Goal: Task Accomplishment & Management: Manage account settings

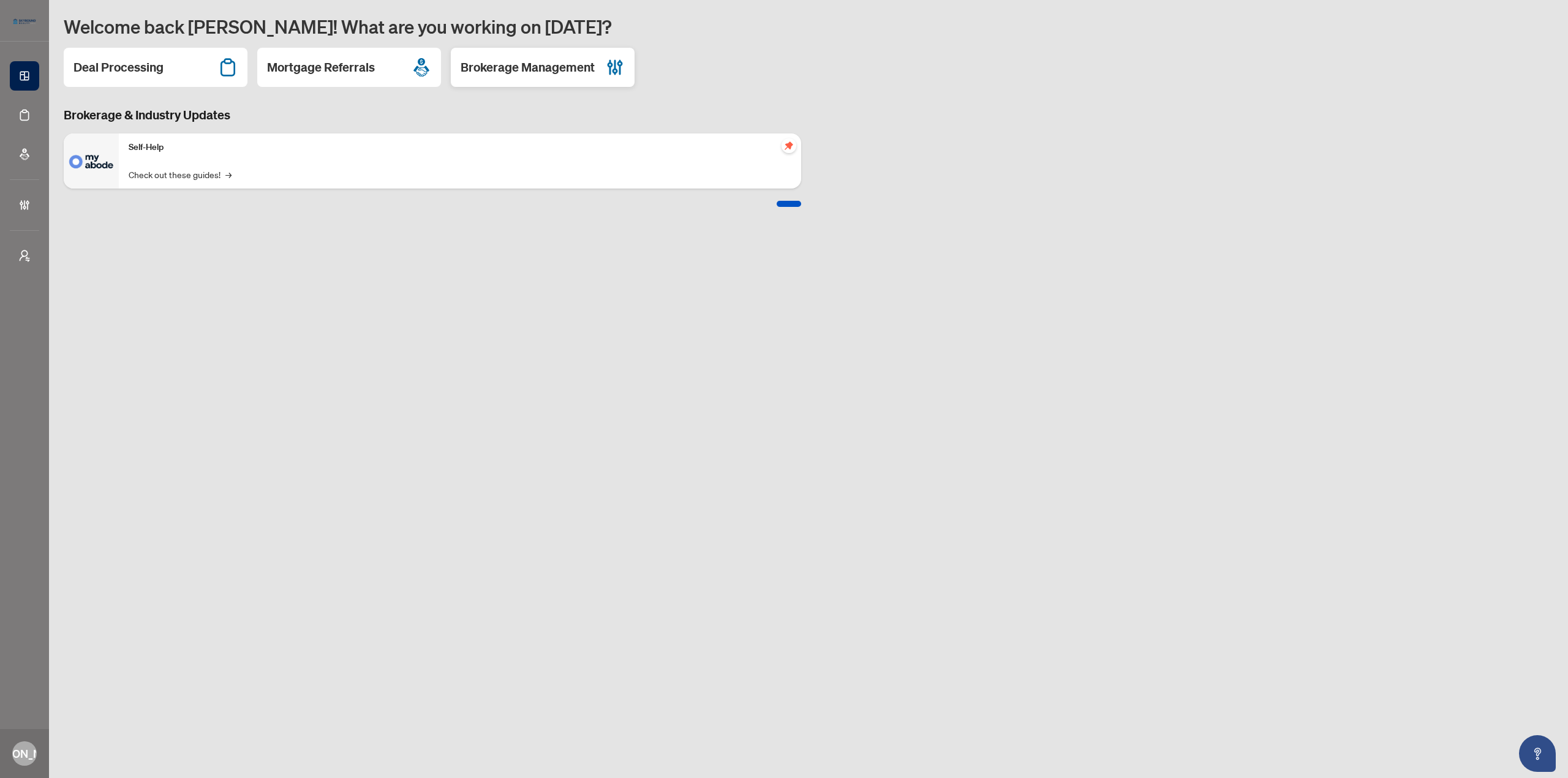
click at [576, 66] on h2 "Brokerage Management" at bounding box center [528, 67] width 134 height 17
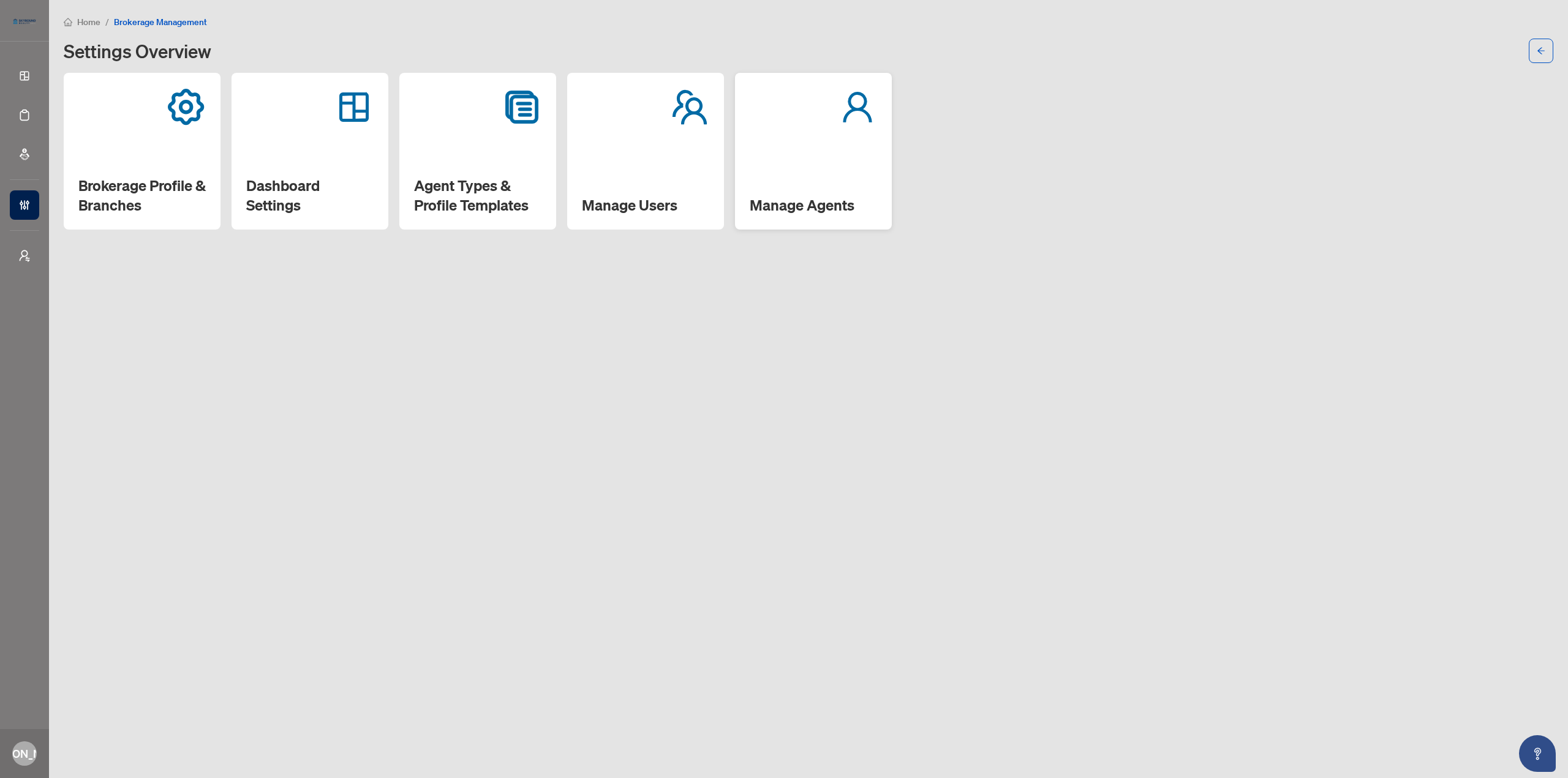
click at [781, 158] on div "Manage Agents" at bounding box center [813, 151] width 157 height 157
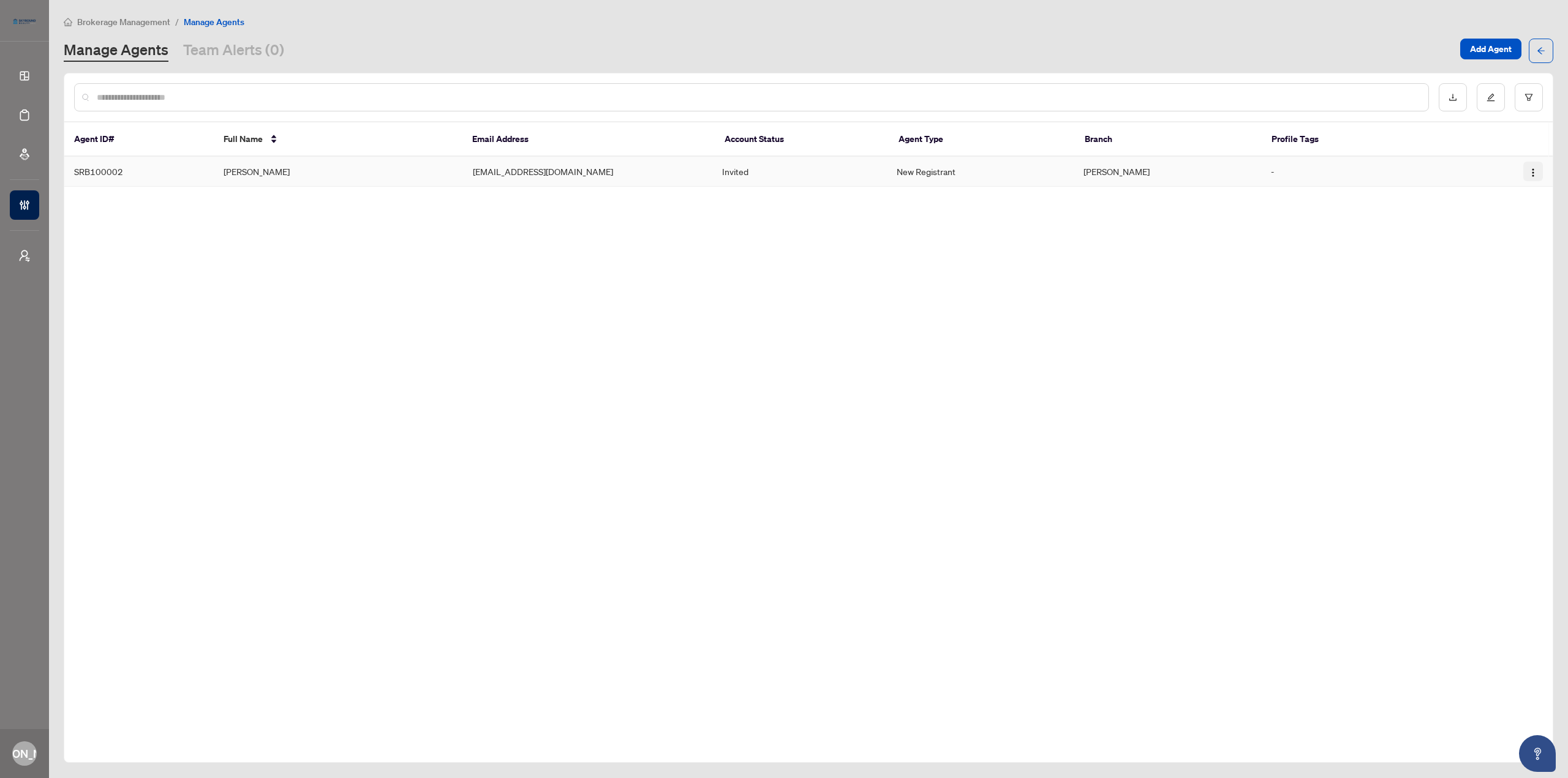
click at [1532, 177] on img "button" at bounding box center [1533, 172] width 10 height 10
click at [1504, 234] on span "Cancel Invitation" at bounding box center [1500, 234] width 67 height 13
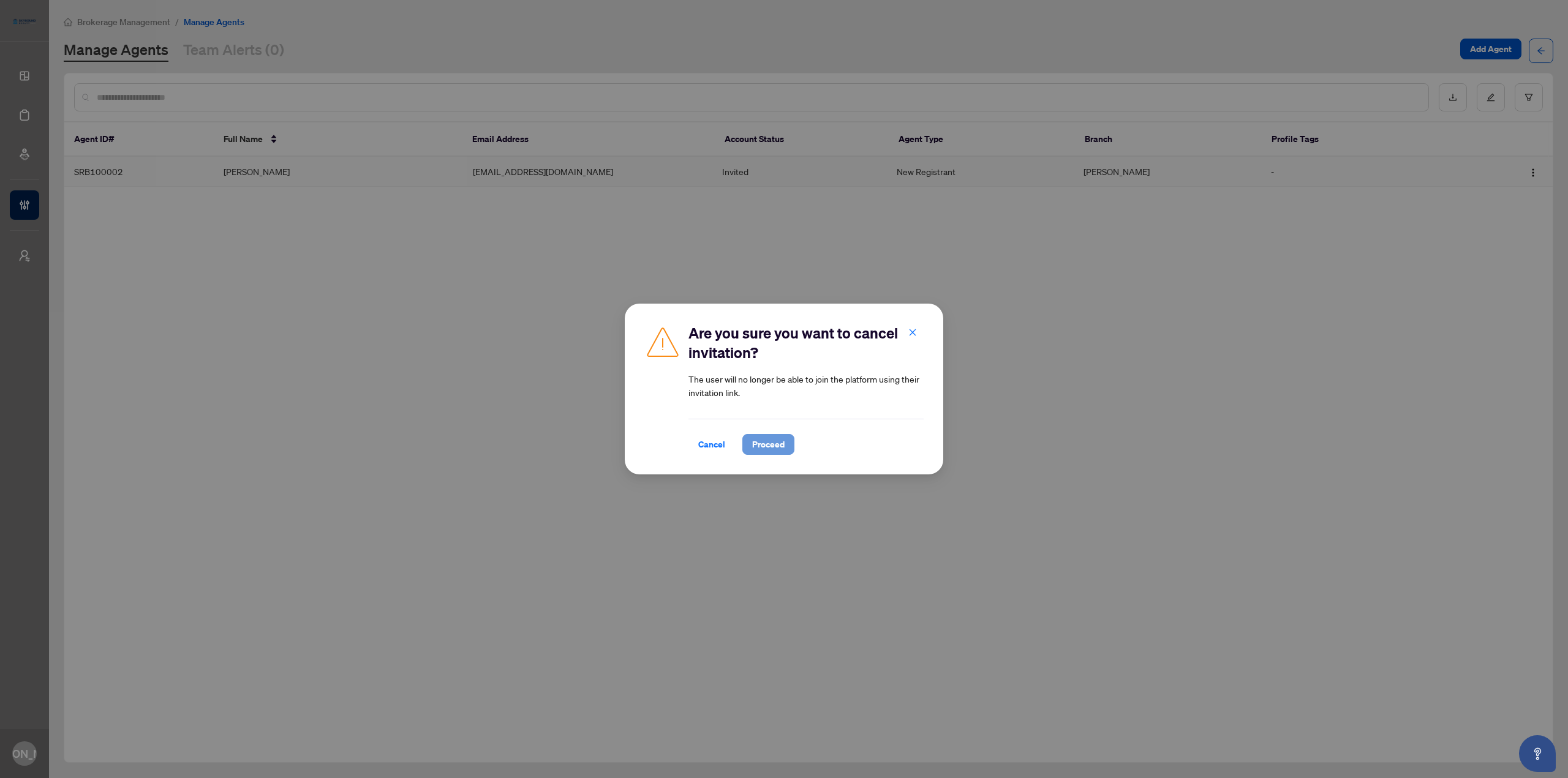
click at [780, 435] on span "Proceed" at bounding box center [769, 444] width 33 height 19
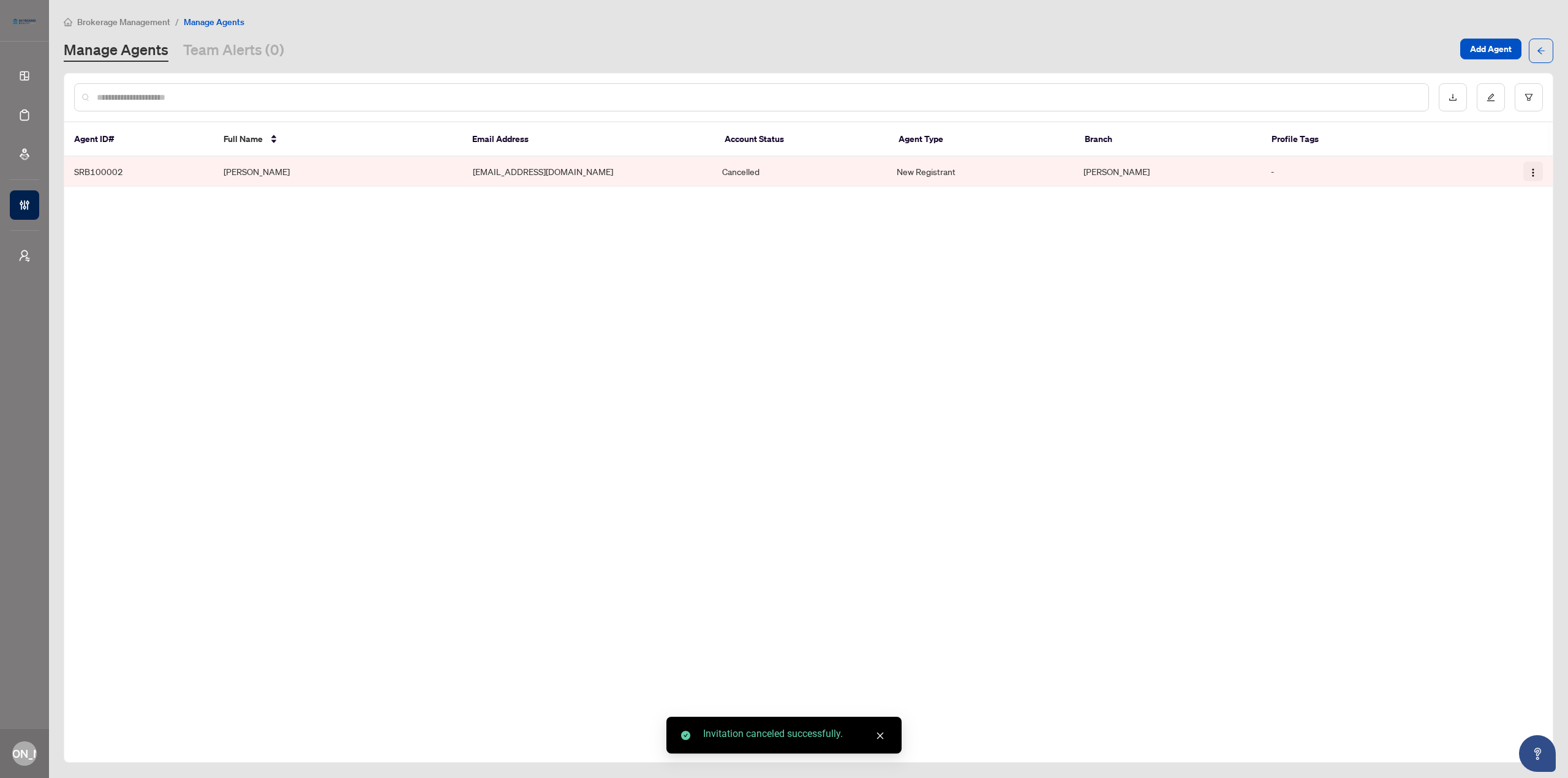
click at [1535, 174] on img "button" at bounding box center [1533, 172] width 10 height 10
click at [1514, 214] on span "Resend Invitation" at bounding box center [1500, 214] width 67 height 13
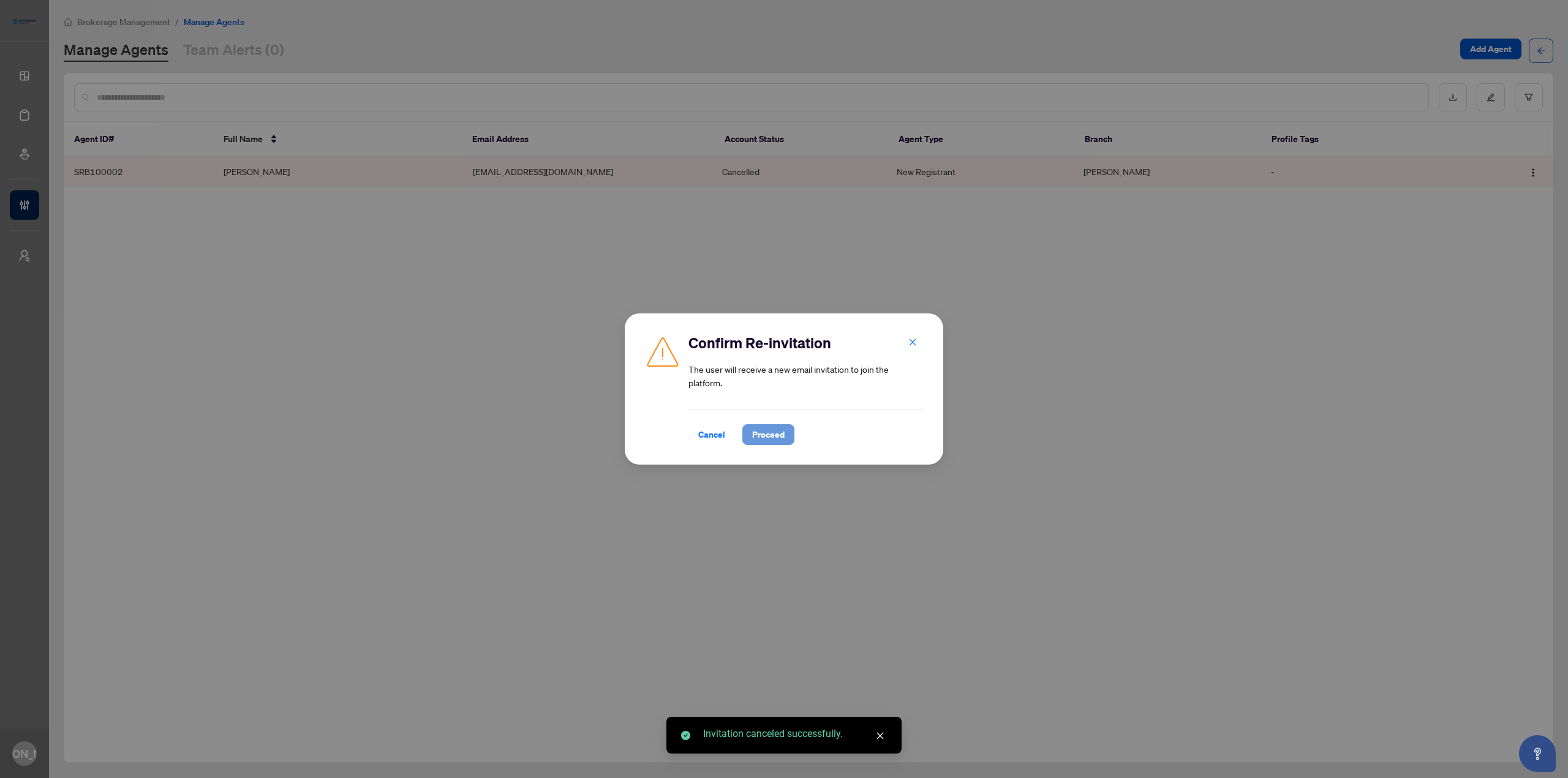
click at [765, 434] on span "Proceed" at bounding box center [769, 434] width 33 height 19
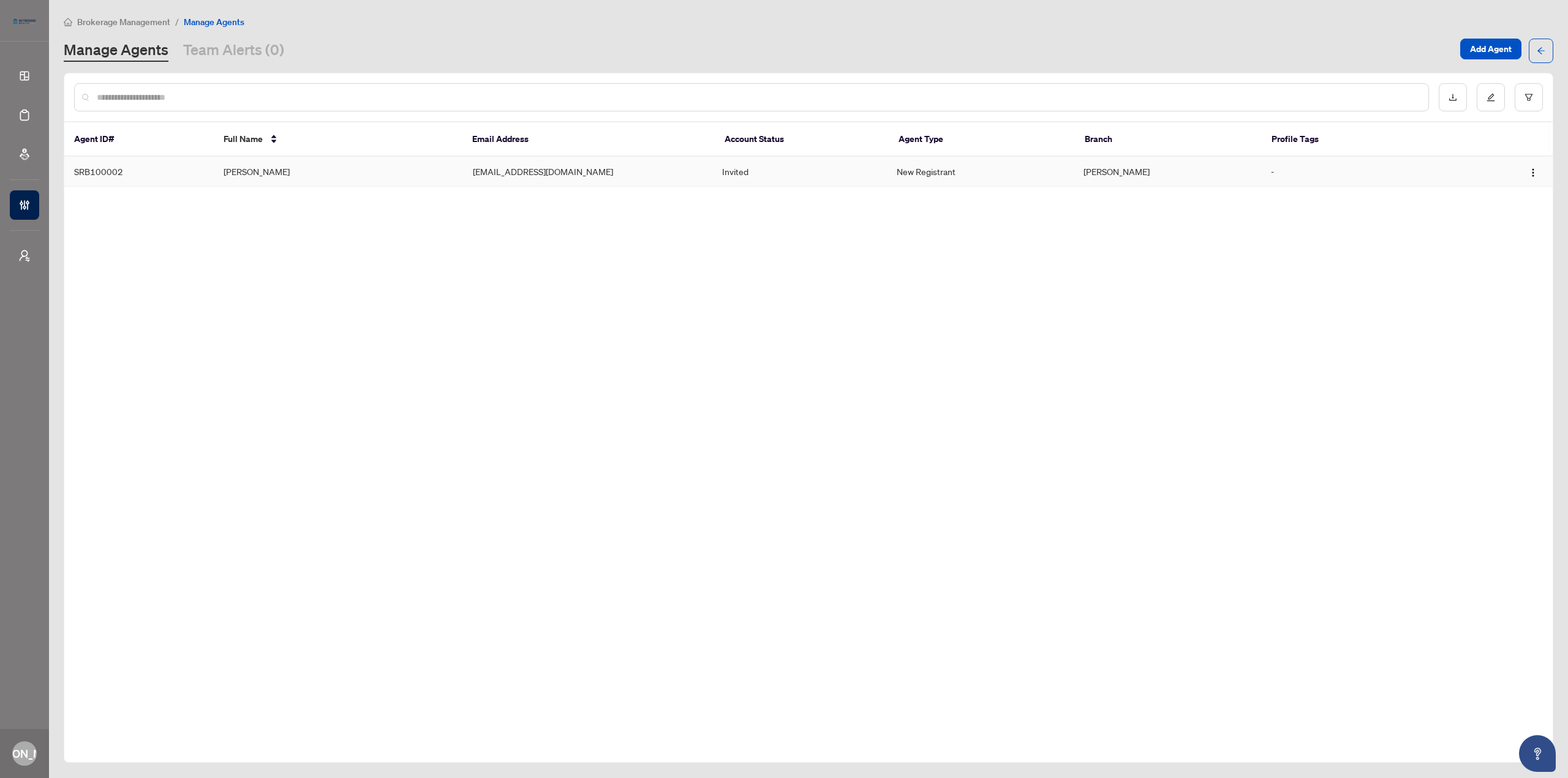
click at [507, 374] on div "Agent ID# Full Name Email Address Account Status Agent Type Branch Profile Tags…" at bounding box center [808, 418] width 1490 height 690
click at [1544, 50] on icon "arrow-left" at bounding box center [1541, 50] width 9 height 9
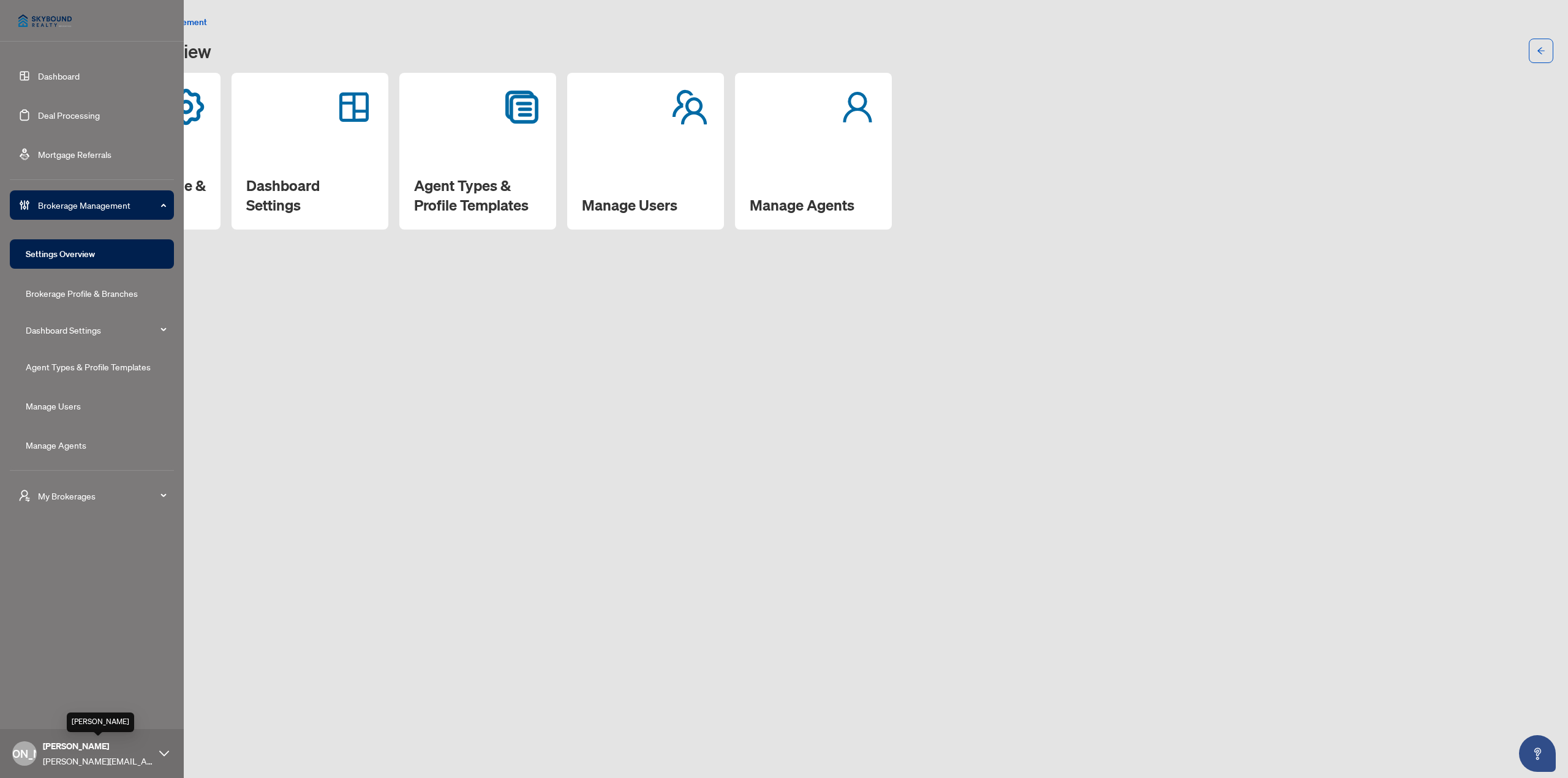
click at [57, 745] on span "[PERSON_NAME]" at bounding box center [98, 746] width 110 height 13
click at [61, 706] on span "Logout" at bounding box center [50, 706] width 28 height 19
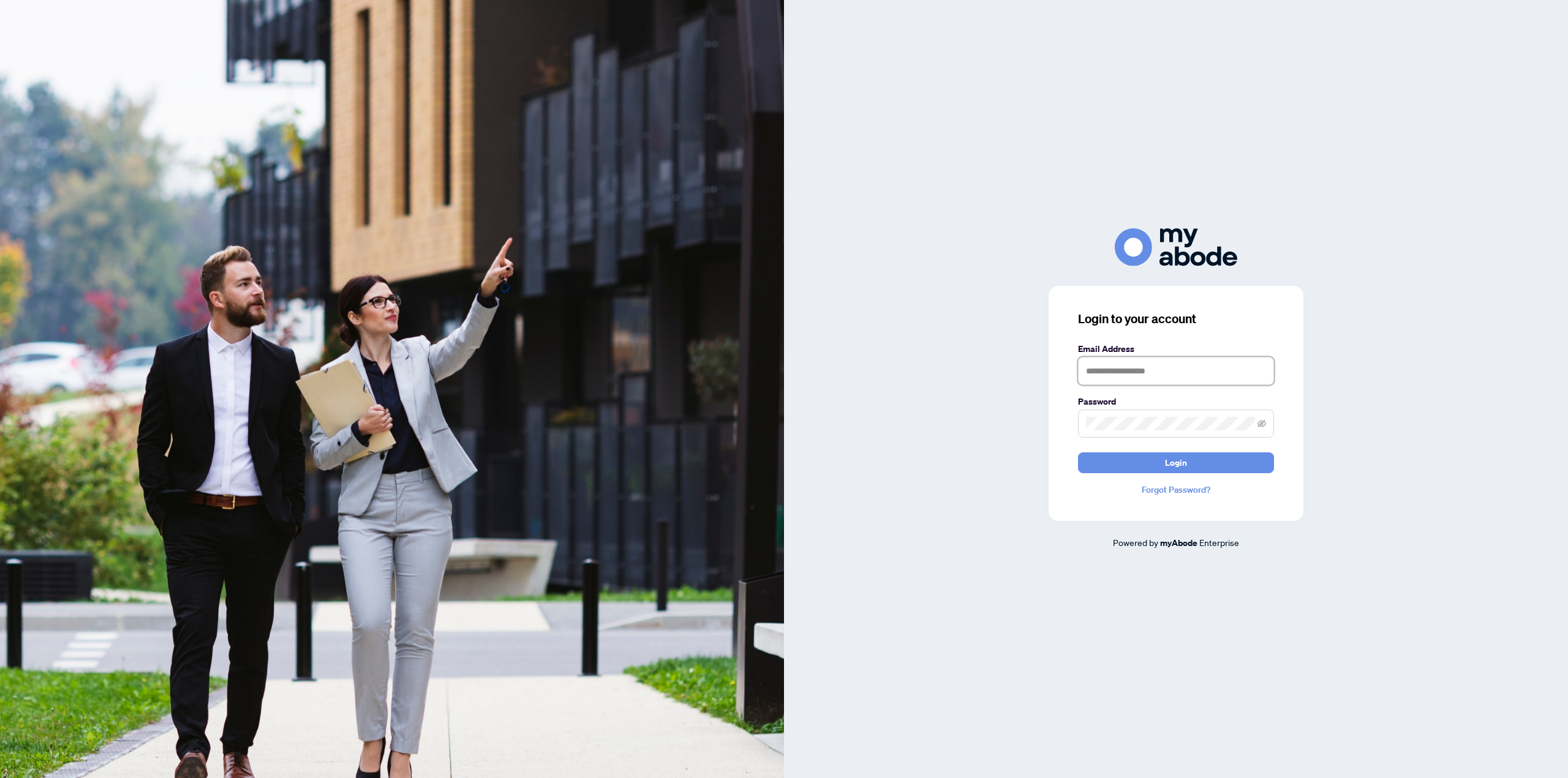
click at [1215, 369] on input "text" at bounding box center [1176, 371] width 196 height 28
type input "**********"
click at [1078, 452] on button "Login" at bounding box center [1176, 462] width 196 height 21
